Goal: Transaction & Acquisition: Purchase product/service

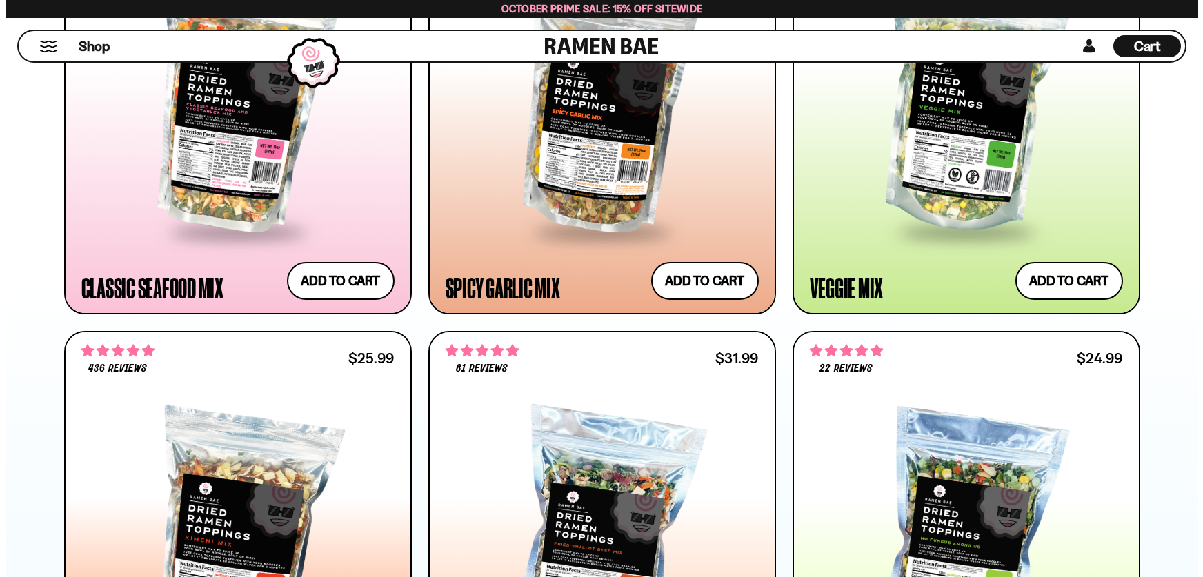
scroll to position [48, 0]
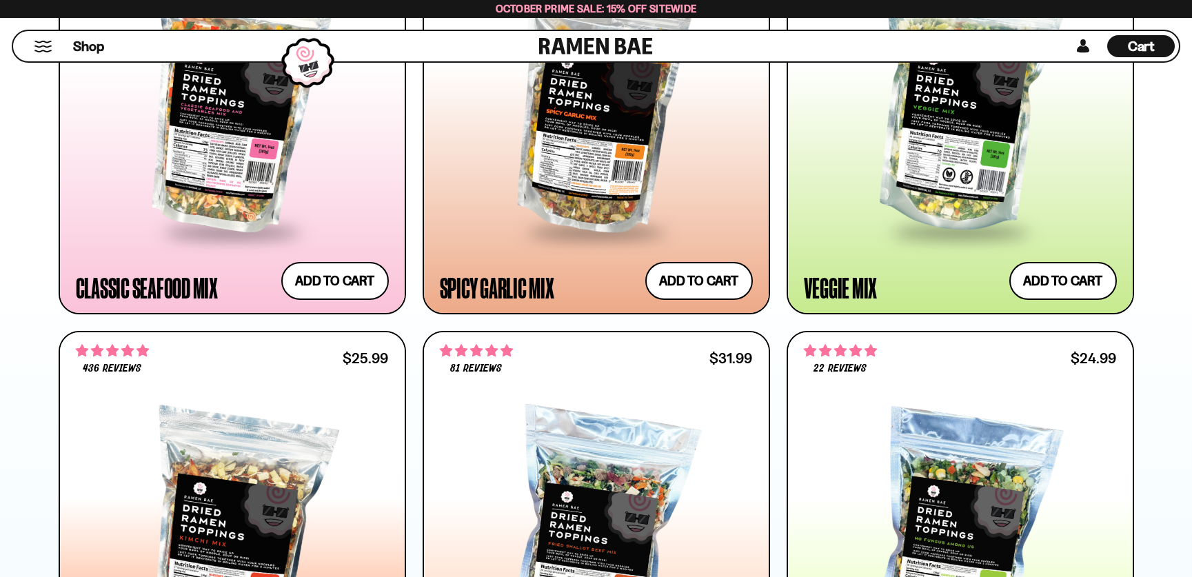
click at [1138, 52] on span "Cart" at bounding box center [1141, 46] width 27 height 17
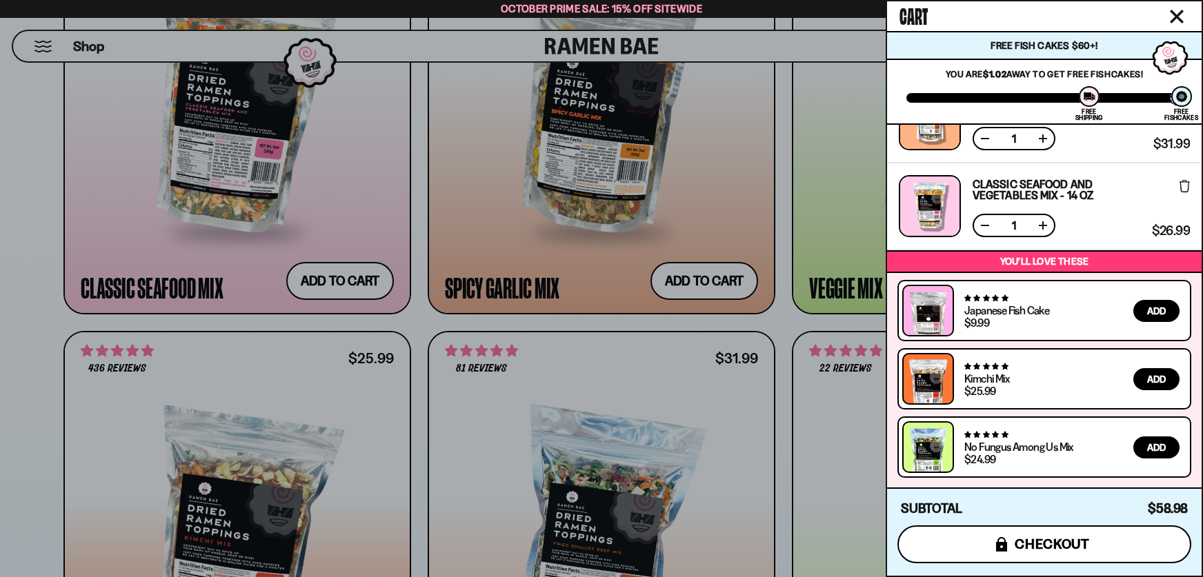
click at [1085, 548] on span "checkout" at bounding box center [1051, 544] width 75 height 15
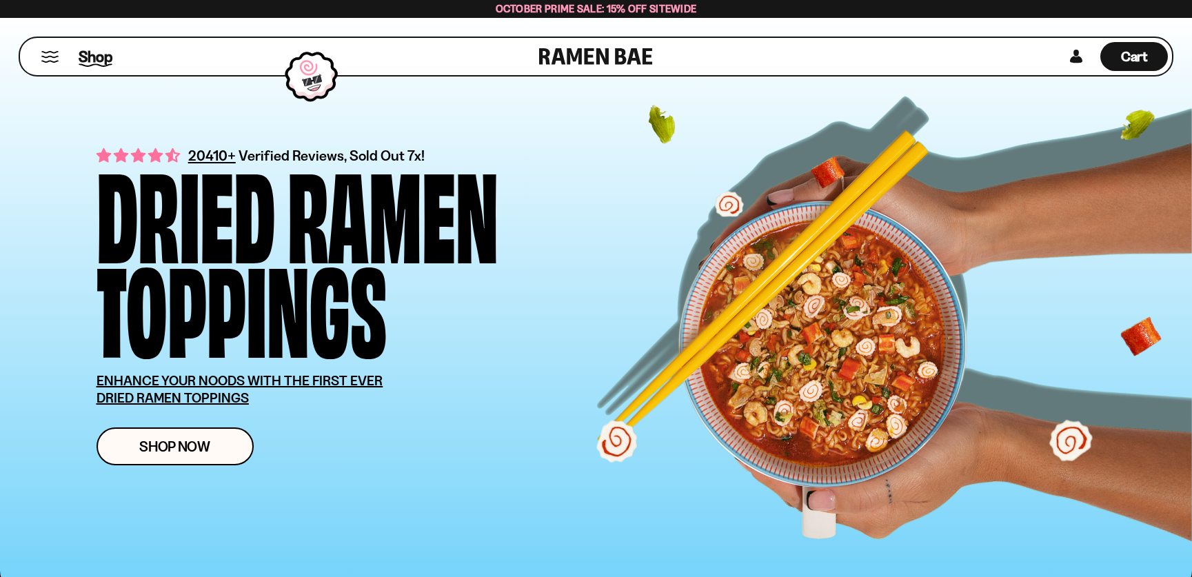
click at [100, 57] on span "Shop" at bounding box center [96, 56] width 34 height 21
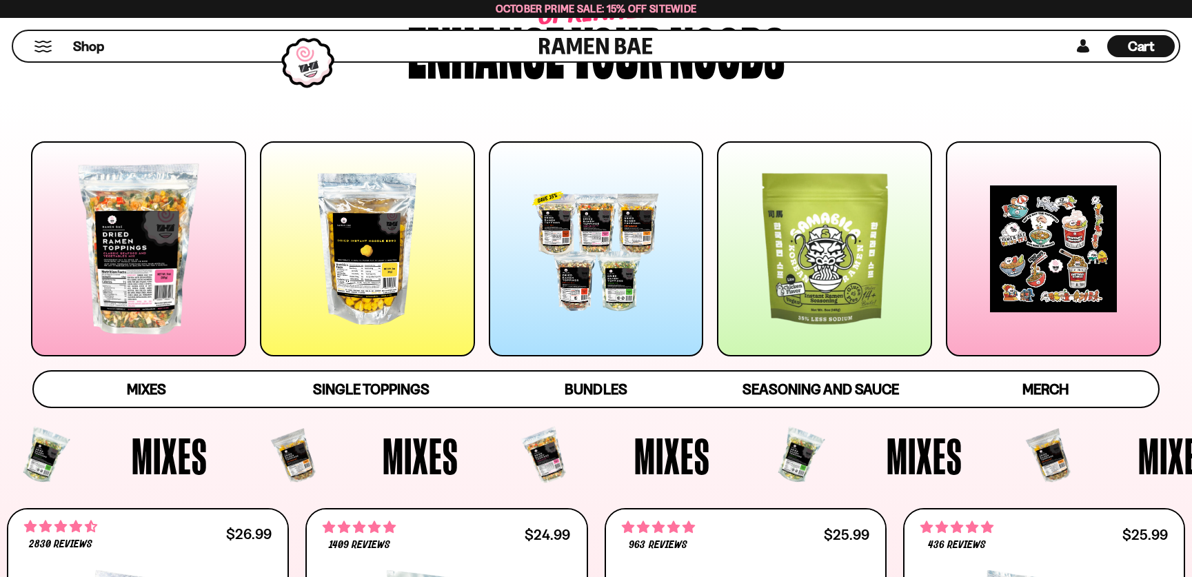
click at [186, 209] on div at bounding box center [138, 248] width 215 height 215
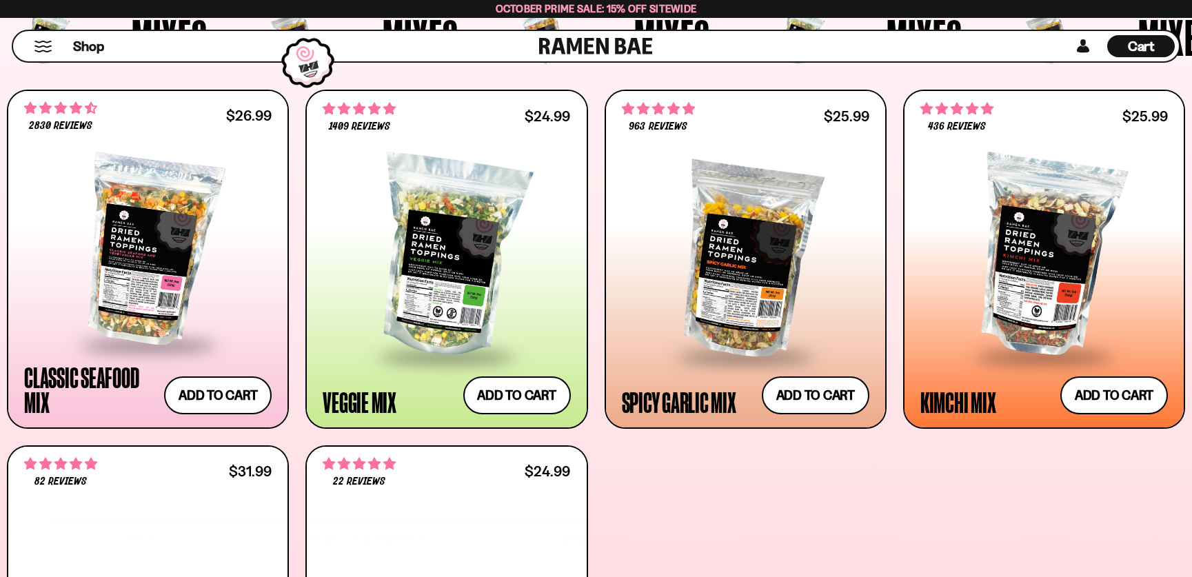
scroll to position [632, 0]
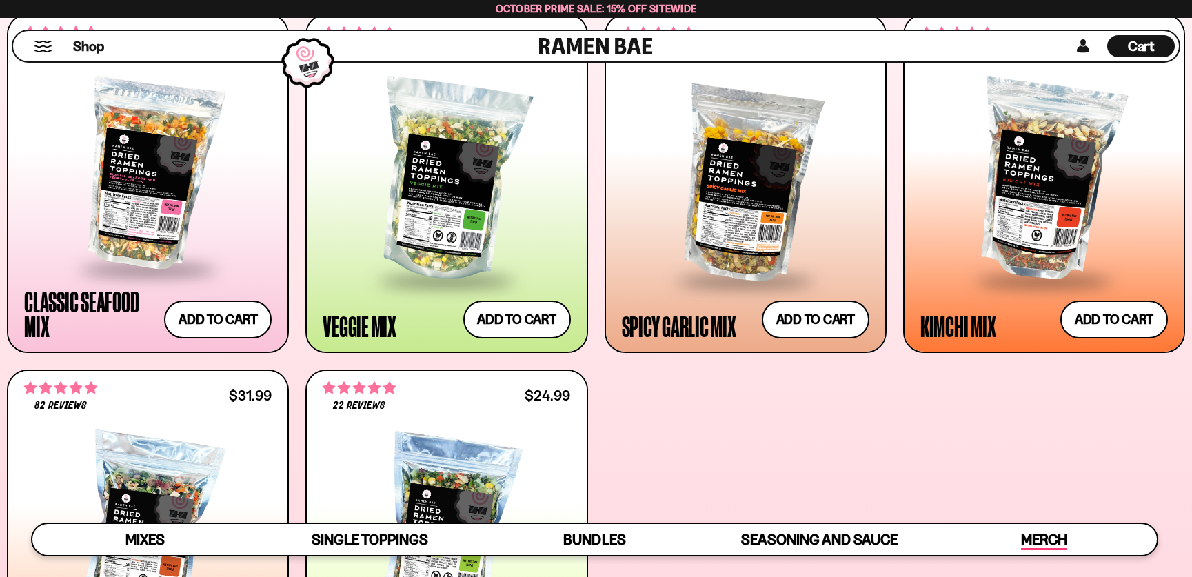
click at [1039, 532] on span "Merch" at bounding box center [1044, 540] width 46 height 19
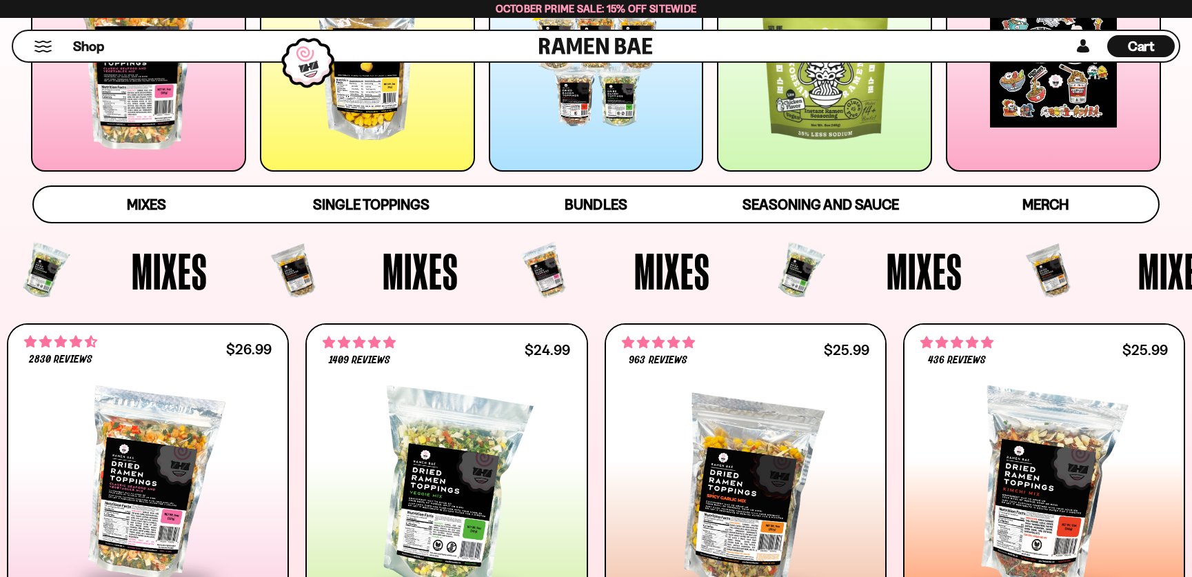
scroll to position [483, 0]
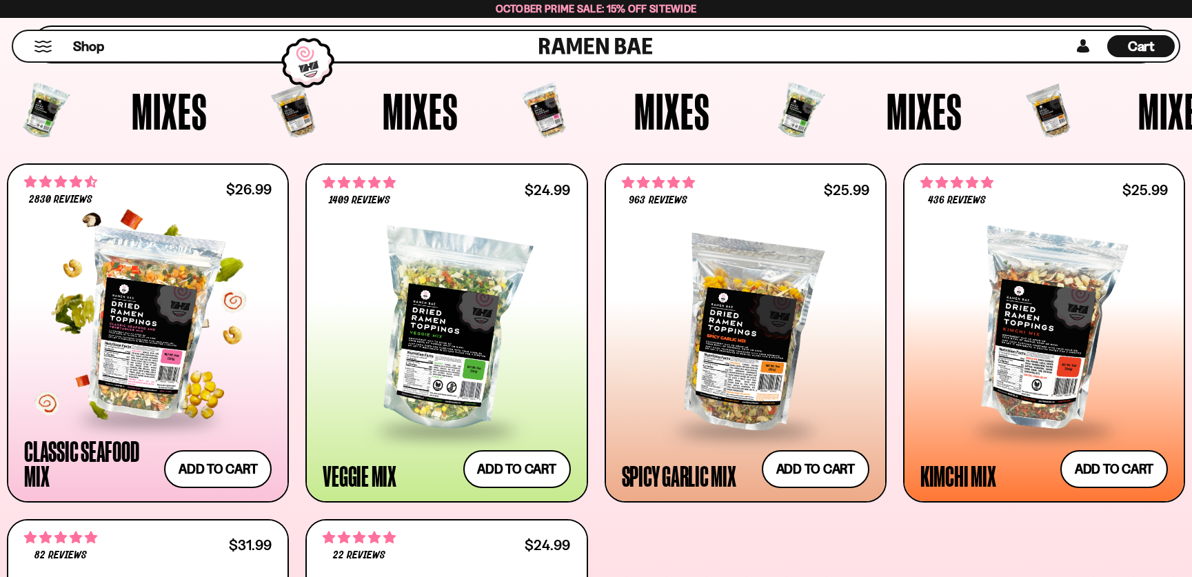
click at [203, 279] on div at bounding box center [148, 324] width 248 height 186
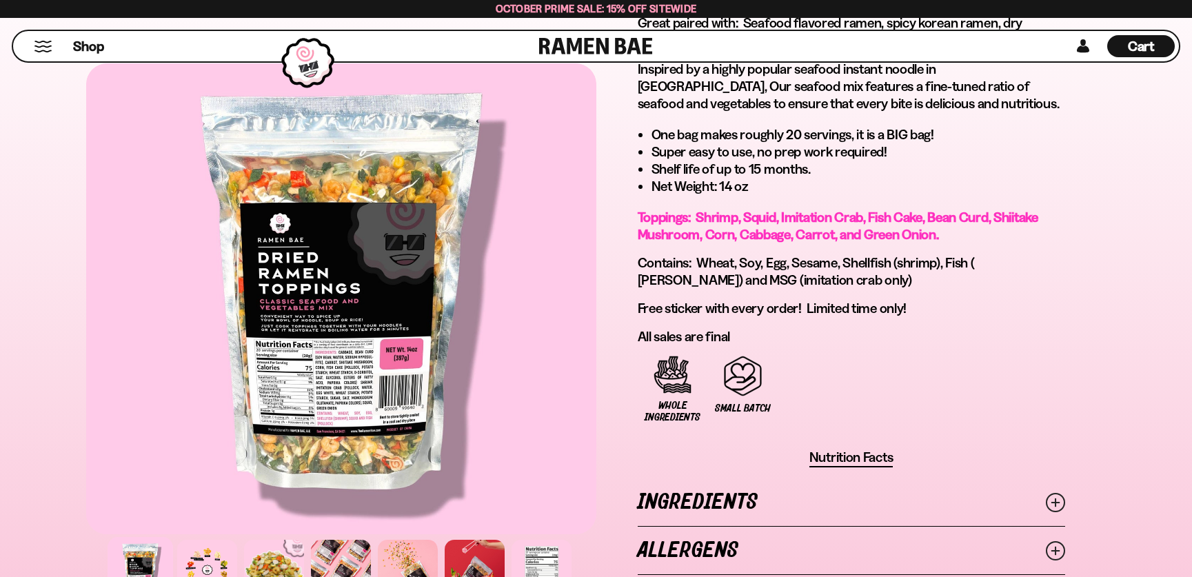
scroll to position [1103, 0]
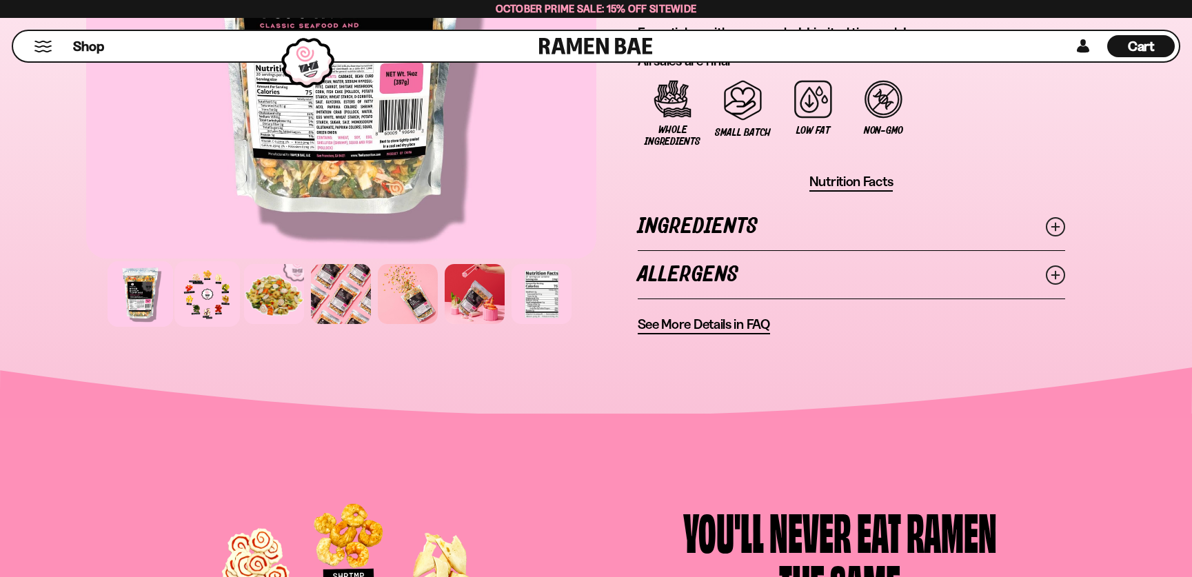
click at [187, 301] on div at bounding box center [207, 294] width 66 height 66
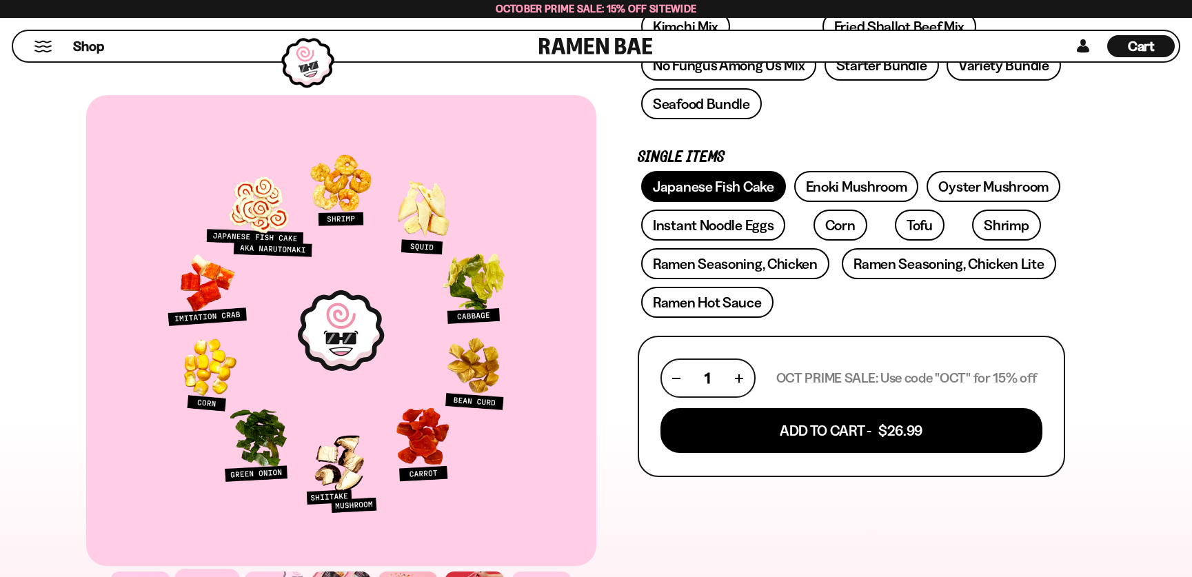
scroll to position [345, 0]
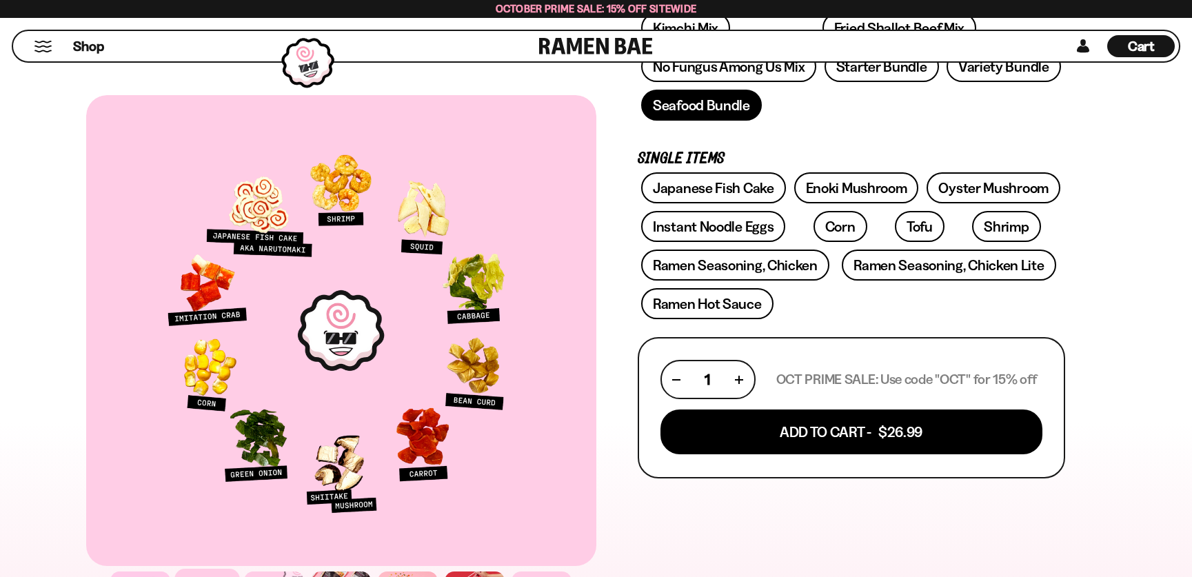
click at [724, 110] on link "Seafood Bundle" at bounding box center [701, 105] width 121 height 31
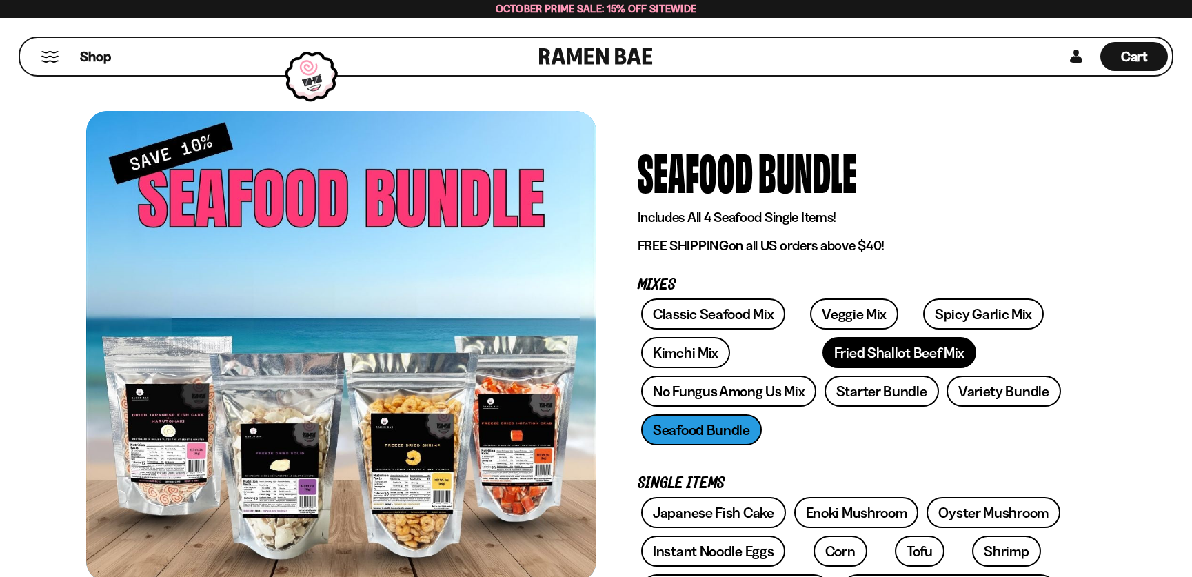
click at [823, 350] on link "Fried Shallot Beef Mix" at bounding box center [900, 352] width 154 height 31
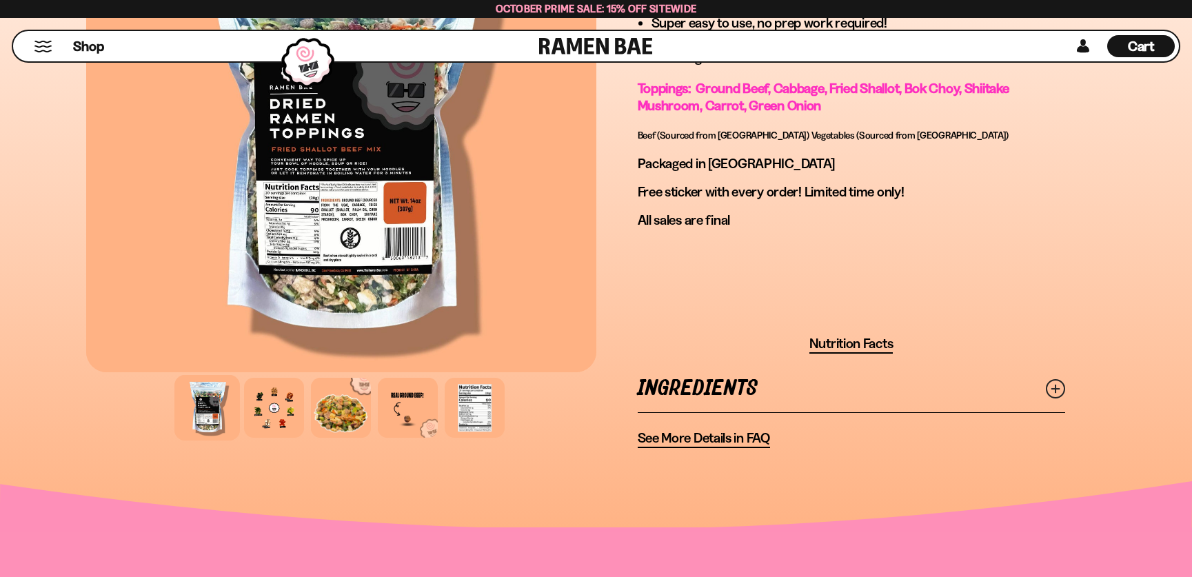
scroll to position [1172, 0]
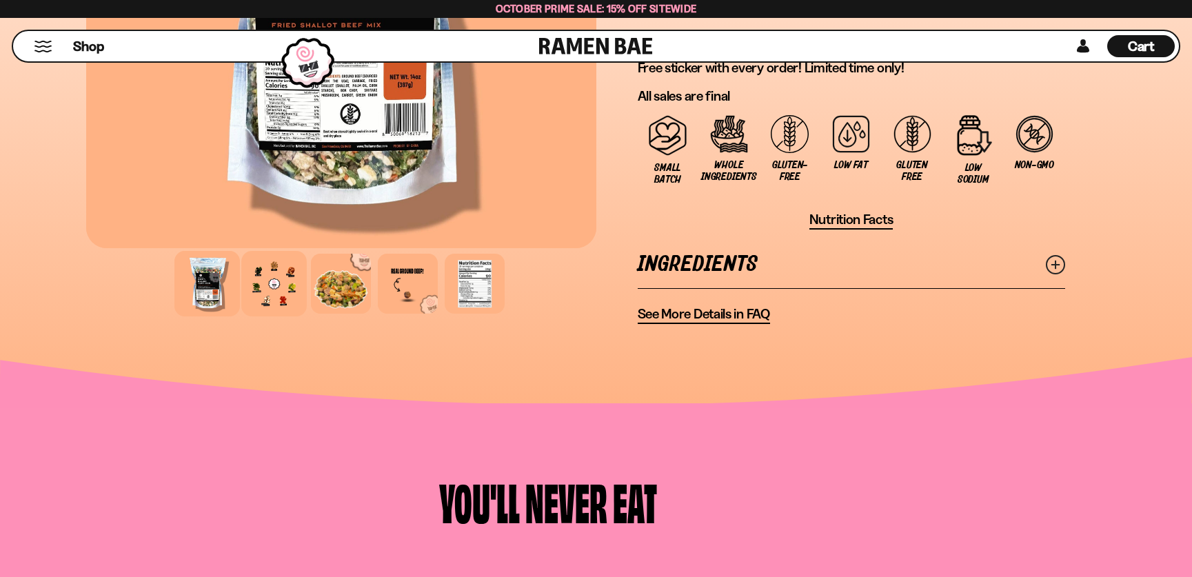
click at [274, 275] on div at bounding box center [274, 284] width 66 height 66
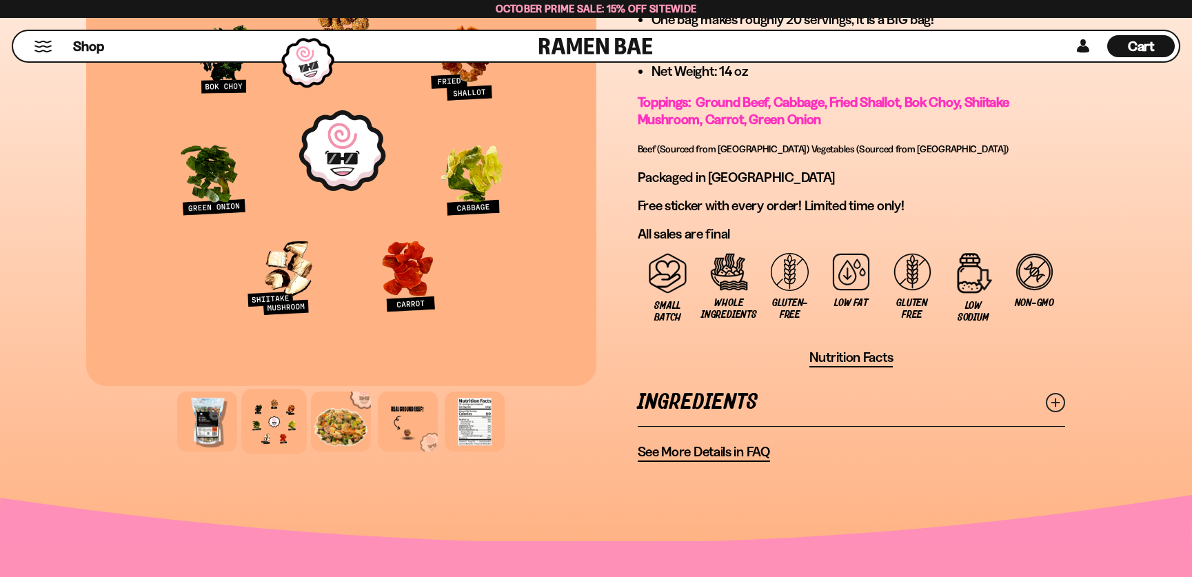
scroll to position [897, 0]
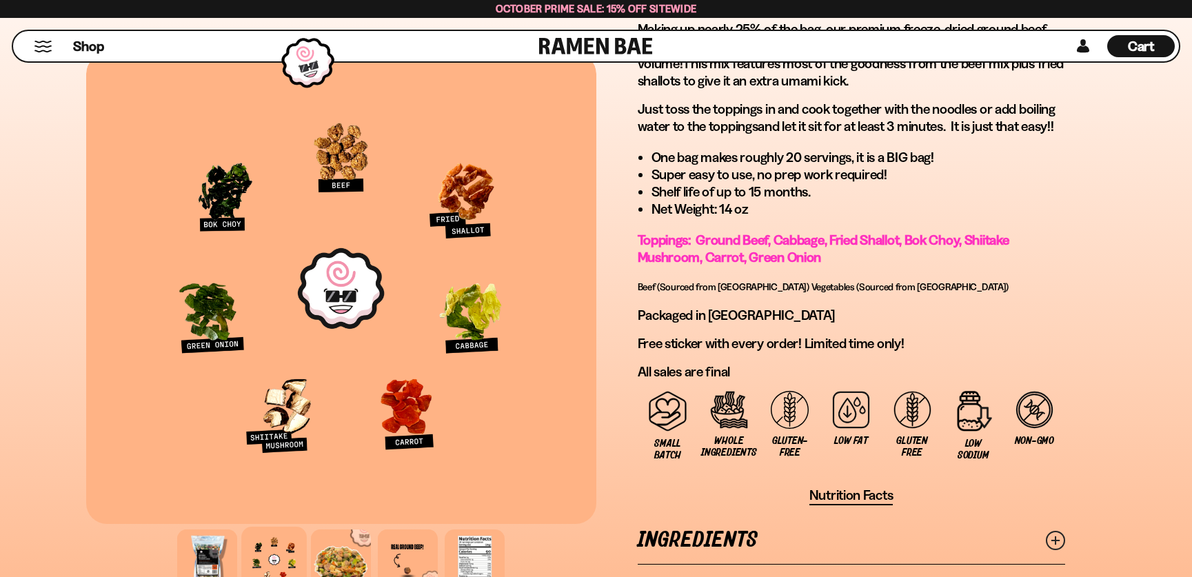
drag, startPoint x: 1028, startPoint y: 328, endPoint x: 1020, endPoint y: 326, distance: 7.9
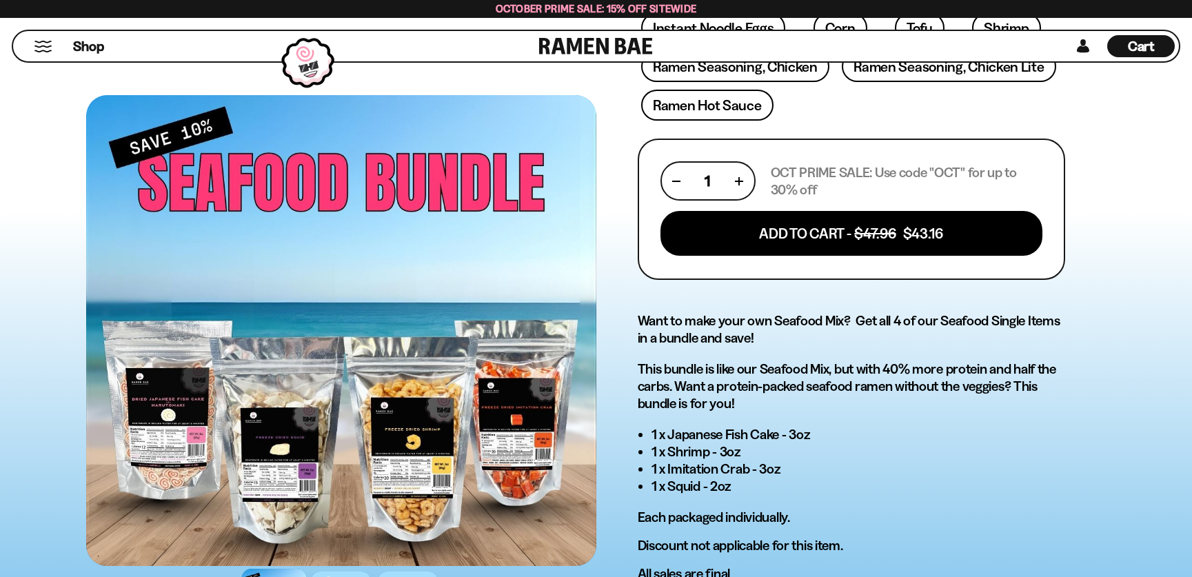
scroll to position [414, 0]
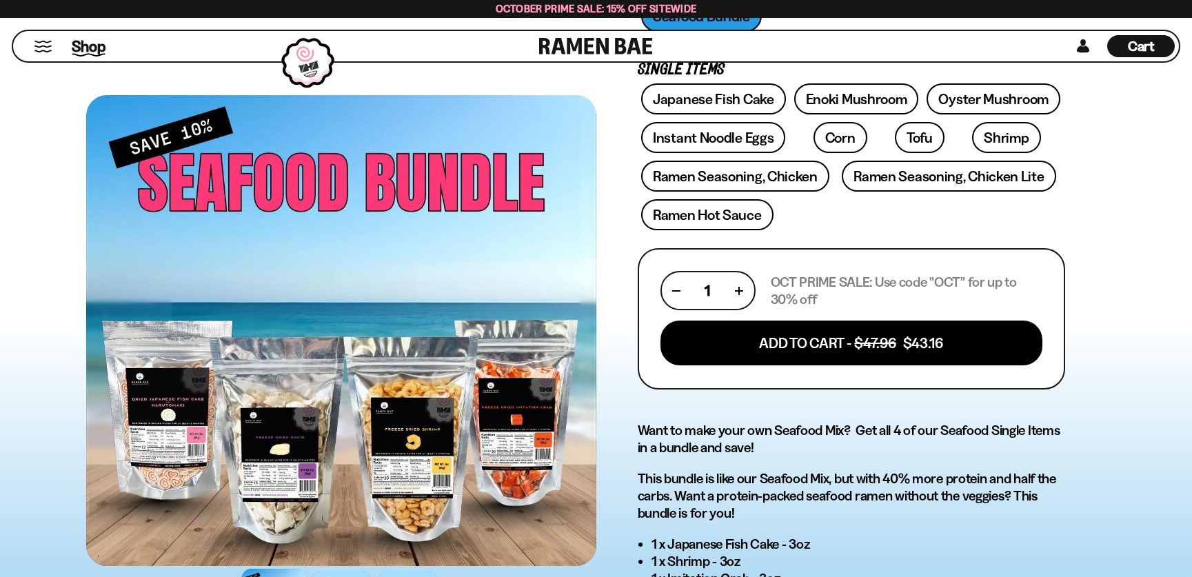
click at [92, 39] on span "Shop" at bounding box center [89, 46] width 34 height 21
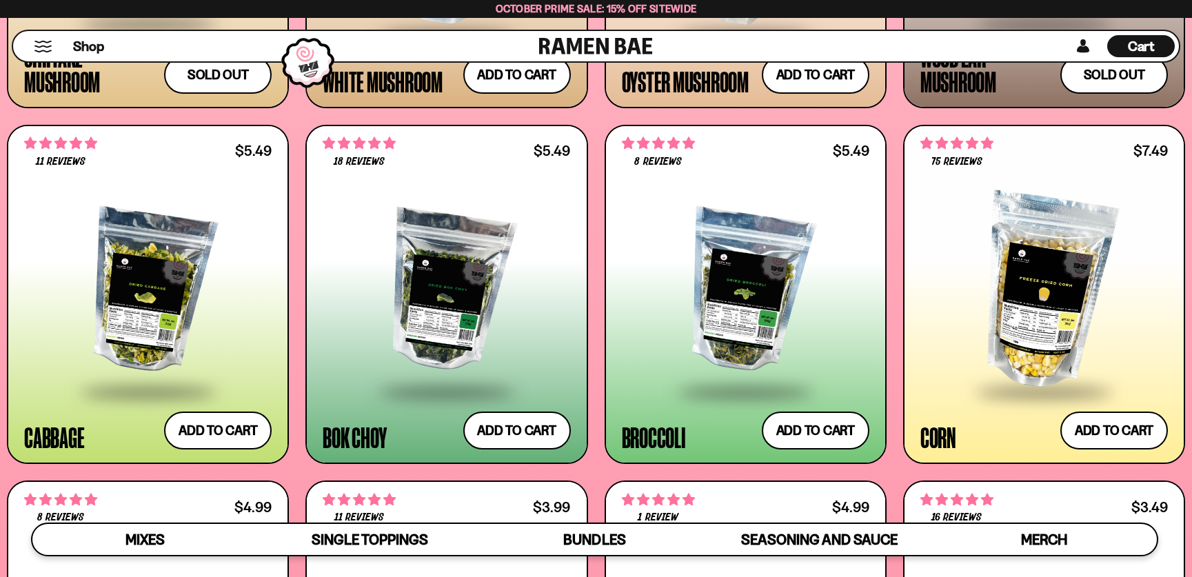
scroll to position [2414, 0]
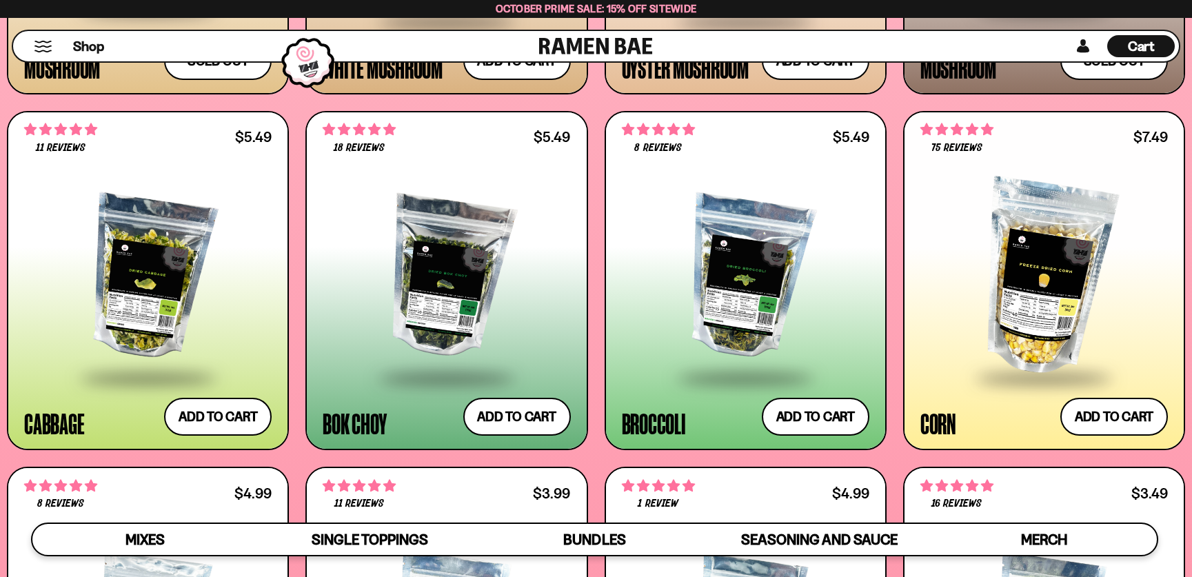
click at [247, 212] on div at bounding box center [148, 278] width 248 height 196
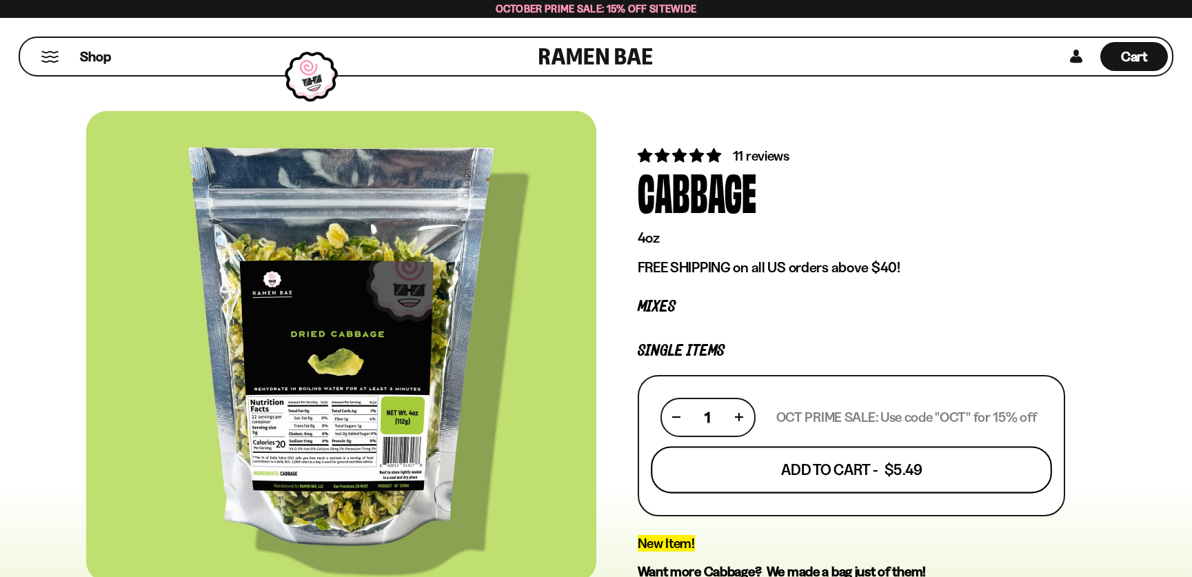
click at [952, 481] on button "Add To Cart - $5.49" at bounding box center [851, 469] width 401 height 47
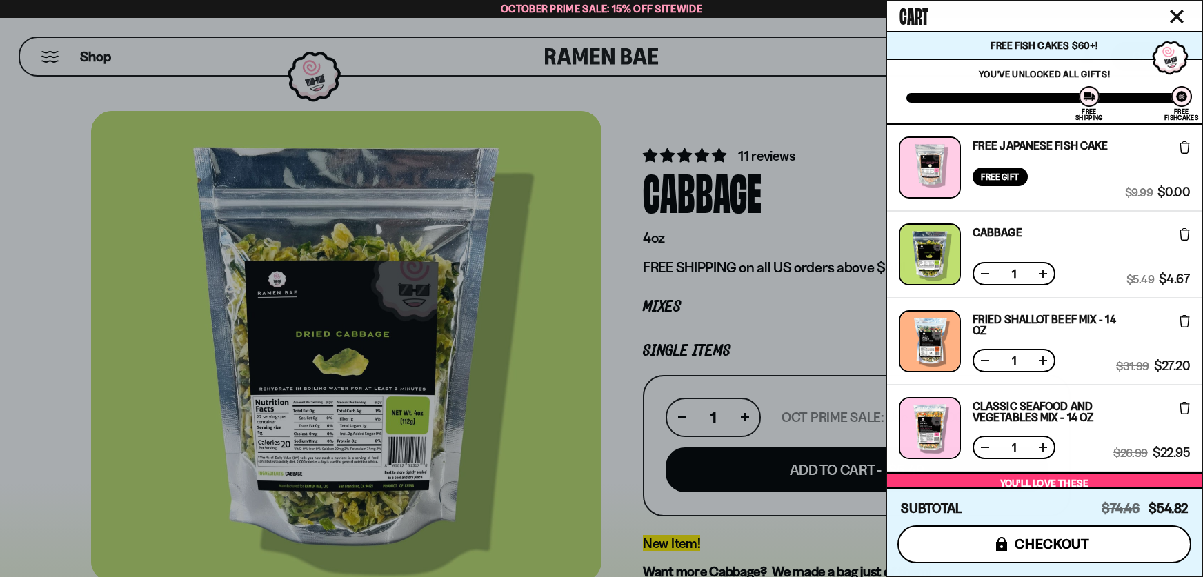
click at [1084, 539] on span "checkout" at bounding box center [1051, 544] width 75 height 15
